Goal: Information Seeking & Learning: Learn about a topic

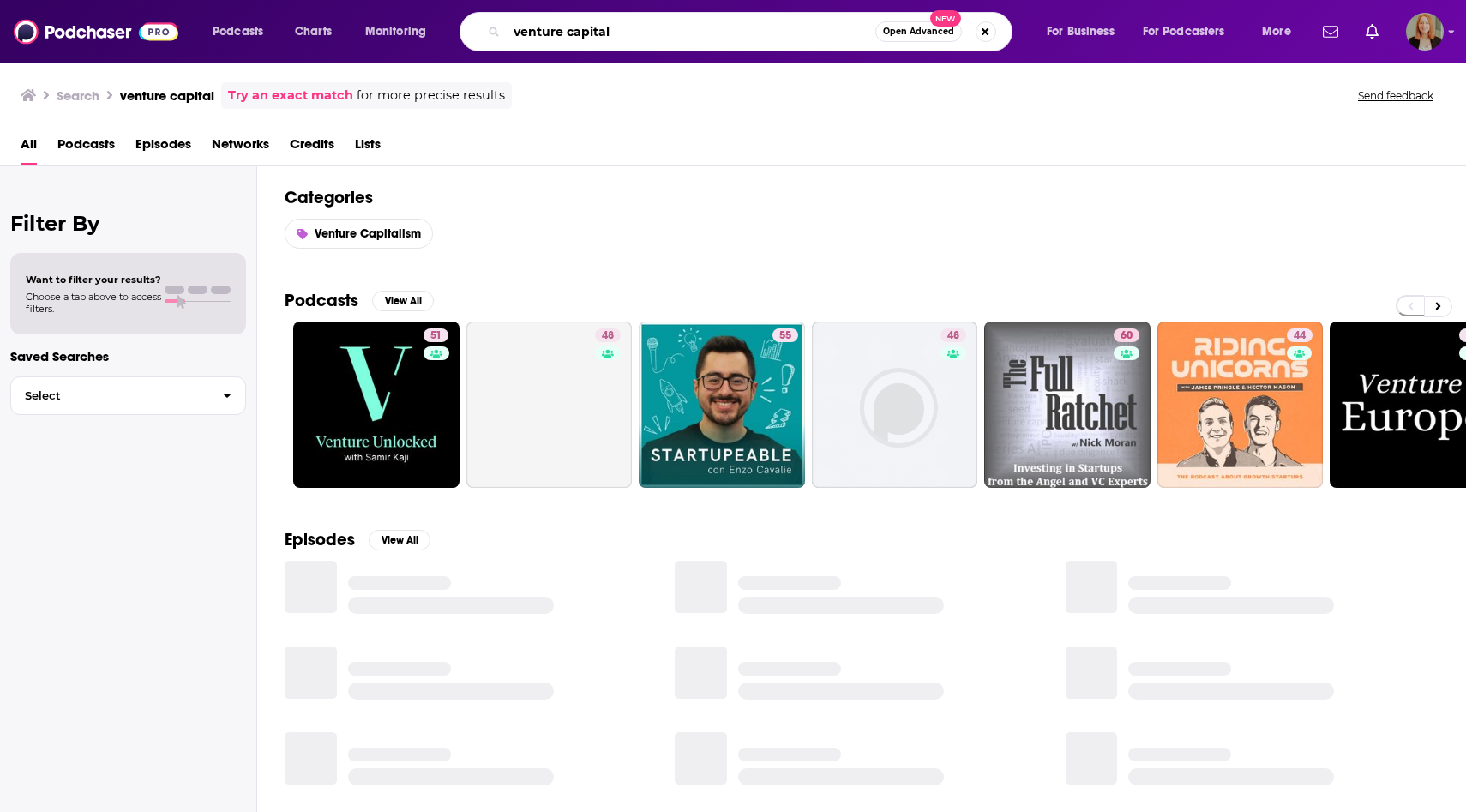
drag, startPoint x: 647, startPoint y: 35, endPoint x: 452, endPoint y: 28, distance: 195.1
click at [451, 29] on div "Podcasts Charts Monitoring venture capital Open Advanced New For Business For P…" at bounding box center [753, 32] width 1107 height 40
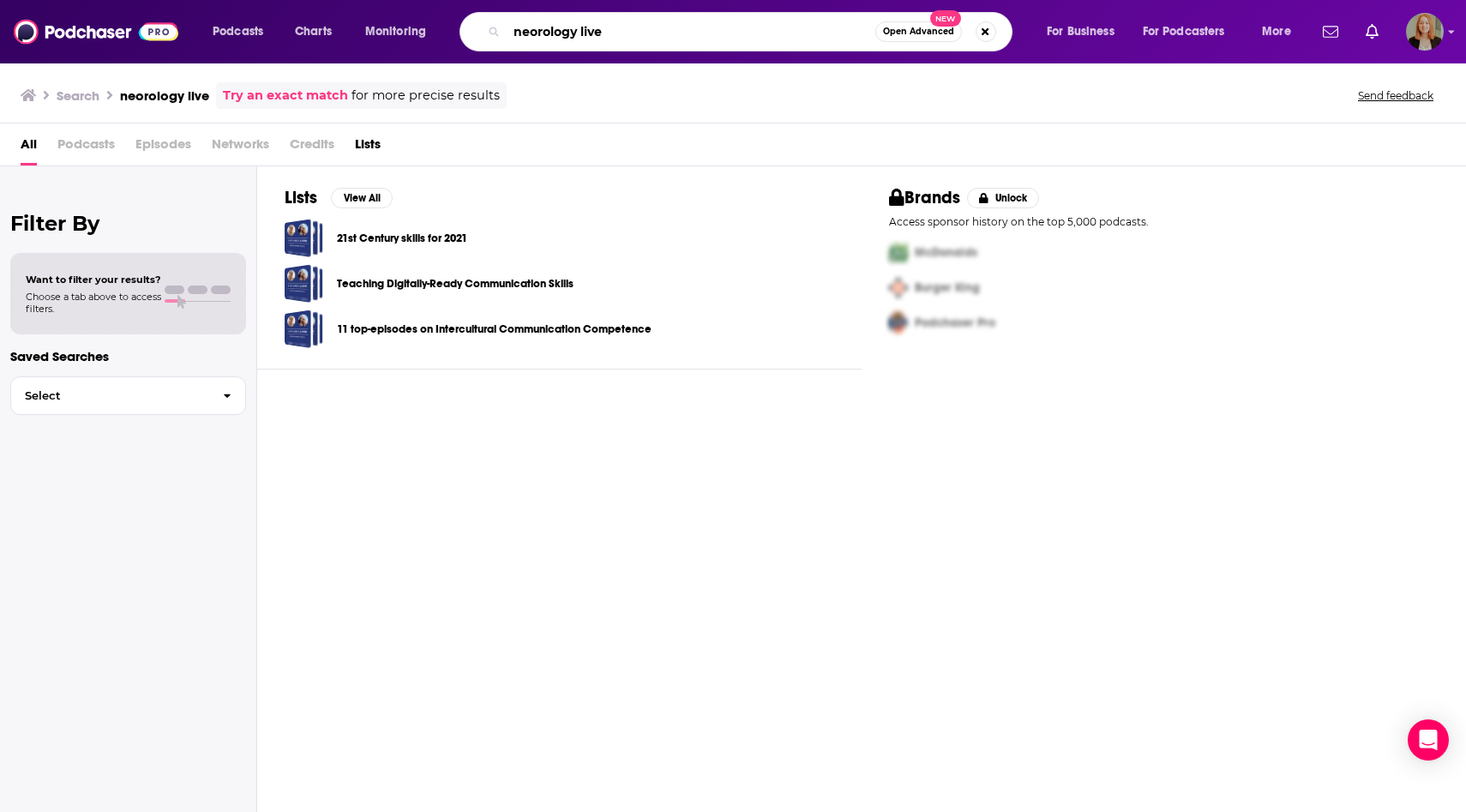
click at [535, 29] on input "neorology live" at bounding box center [690, 32] width 369 height 28
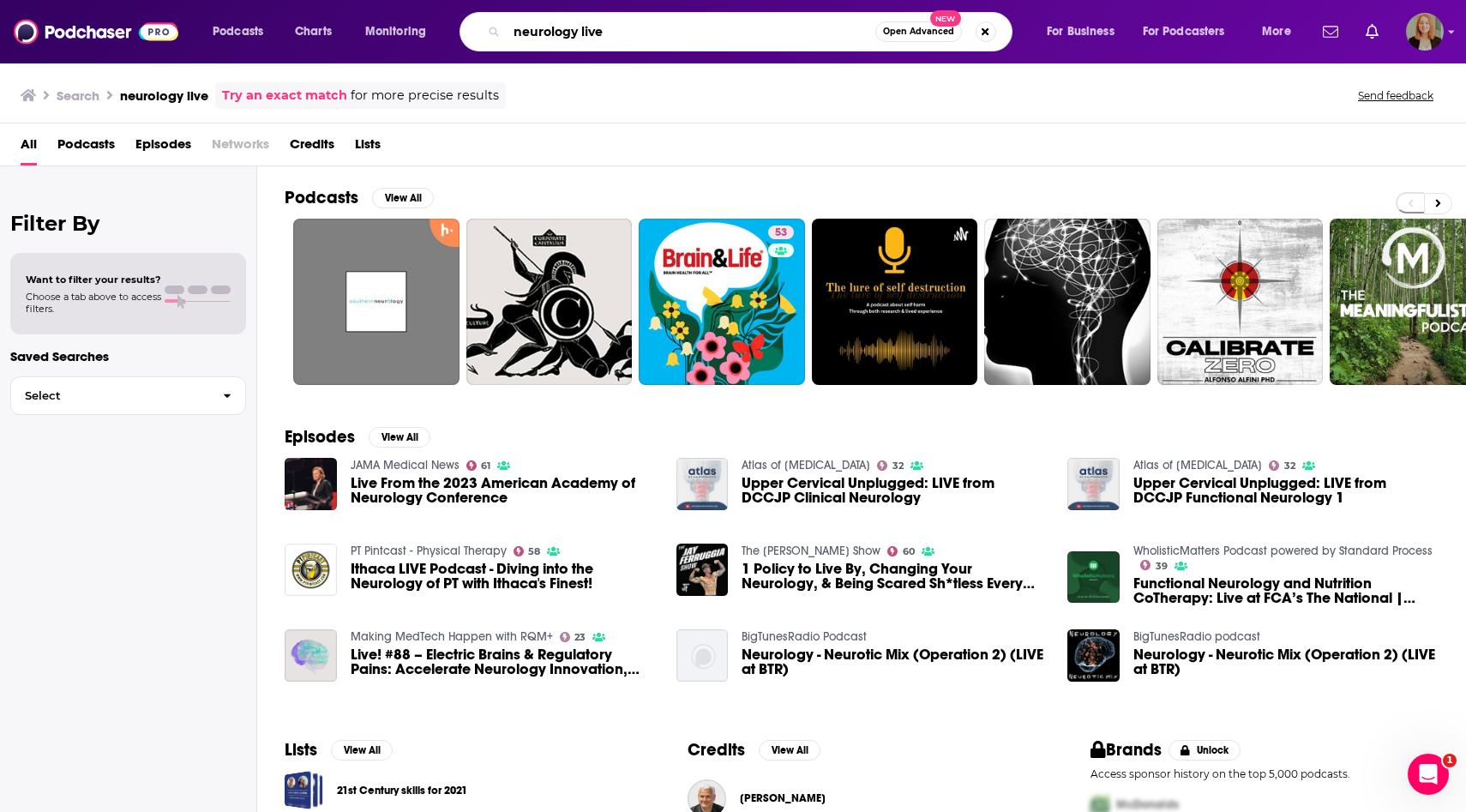
drag, startPoint x: 618, startPoint y: 32, endPoint x: 483, endPoint y: 27, distance: 135.1
click at [483, 27] on div "neurology live Open Advanced New" at bounding box center [736, 32] width 553 height 40
type input "mind moments"
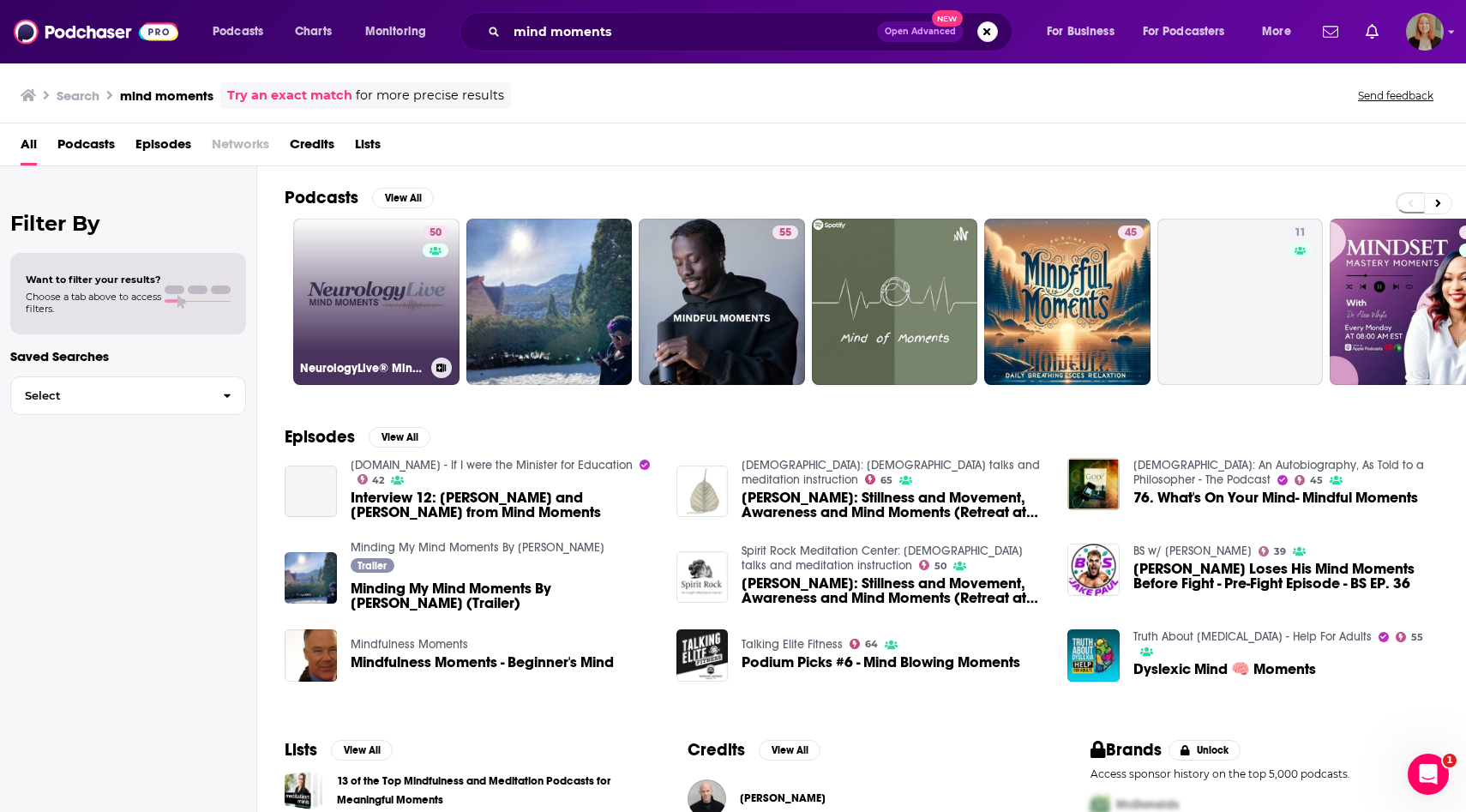
click at [402, 328] on link "50 NeurologyLive® Mind Moments®" at bounding box center [376, 301] width 166 height 166
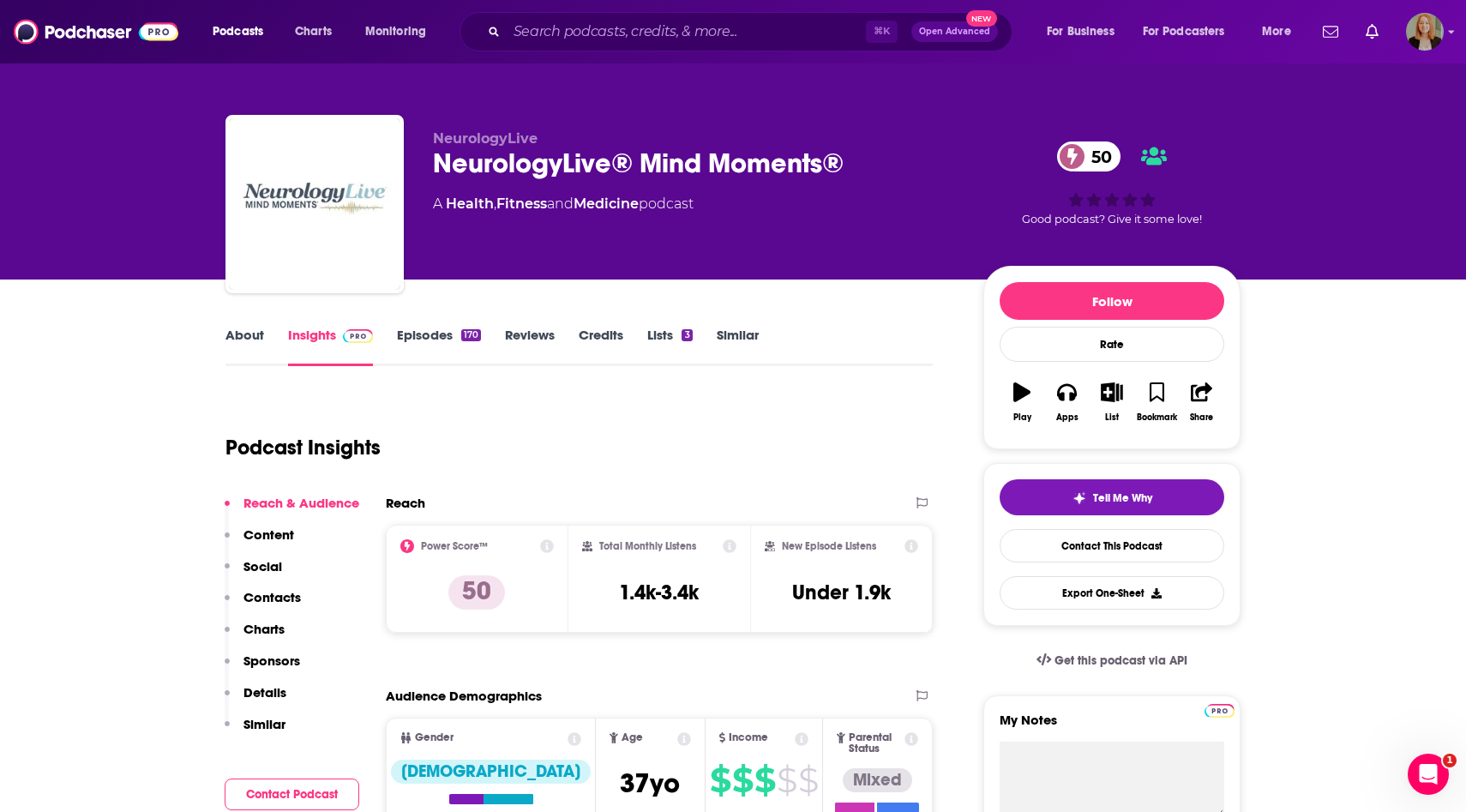
click at [251, 328] on link "About" at bounding box center [244, 346] width 39 height 40
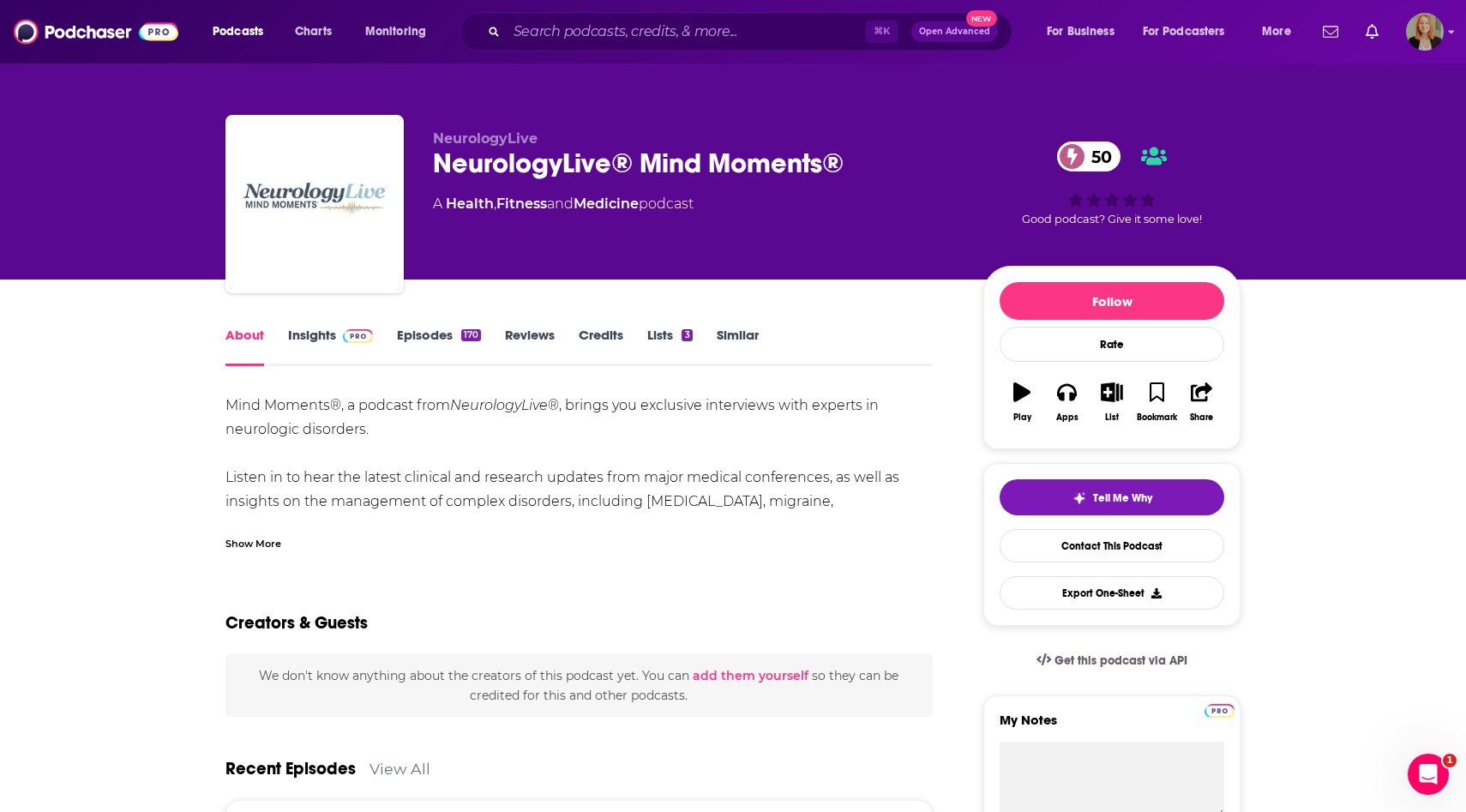
click at [256, 549] on div "Show More" at bounding box center [253, 542] width 55 height 16
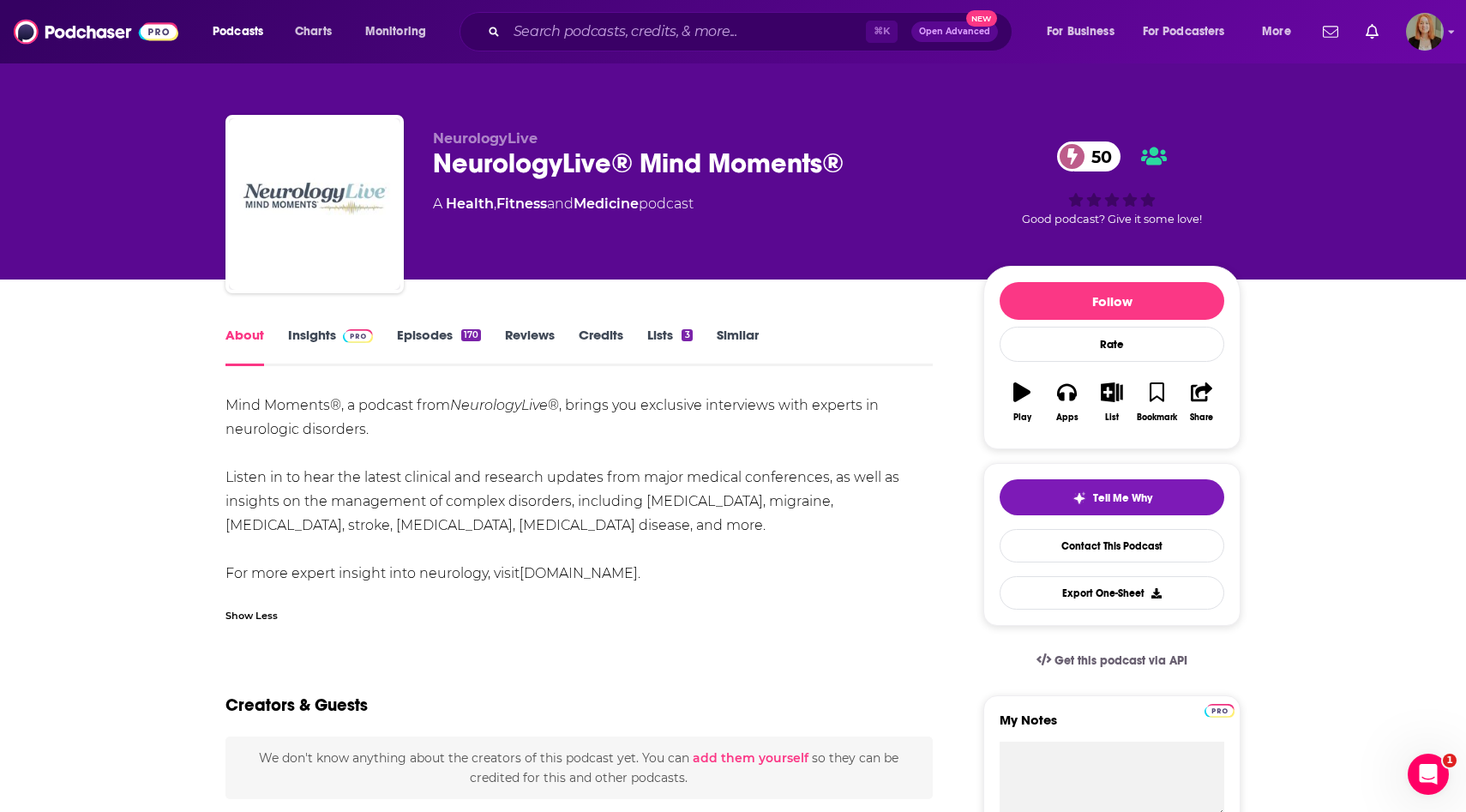
click at [397, 335] on link "Episodes 170" at bounding box center [438, 346] width 84 height 40
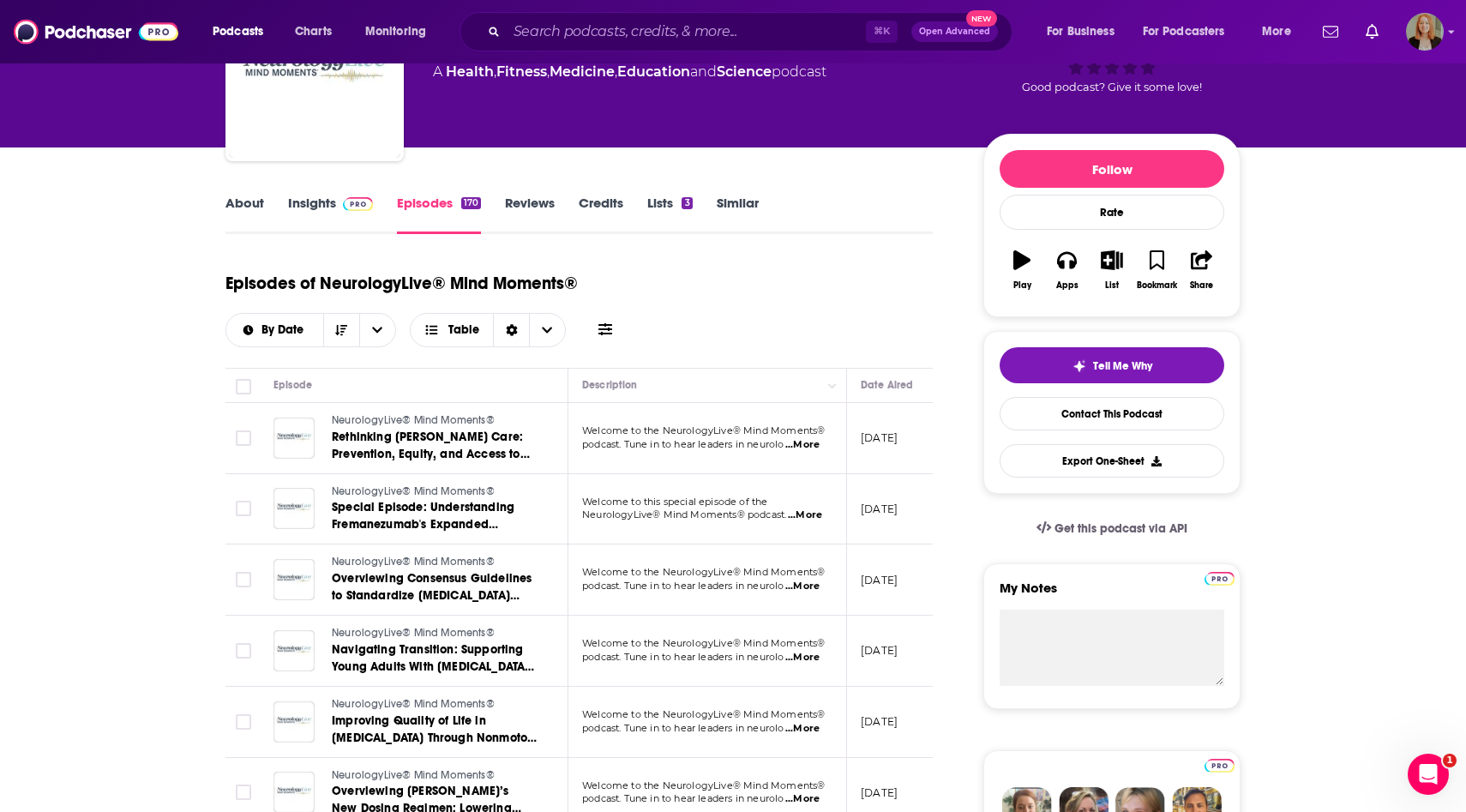
scroll to position [133, 0]
